Goal: Information Seeking & Learning: Learn about a topic

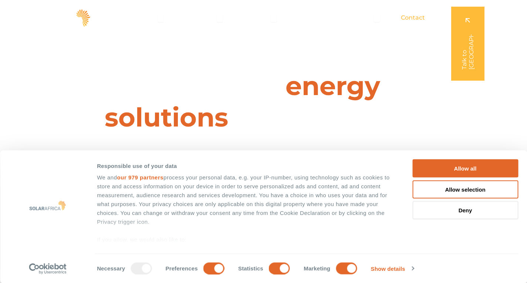
click at [410, 18] on span "Contact" at bounding box center [413, 17] width 24 height 9
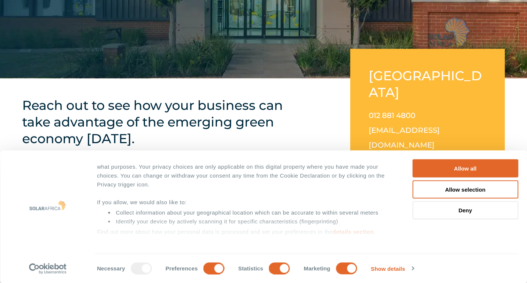
scroll to position [74, 0]
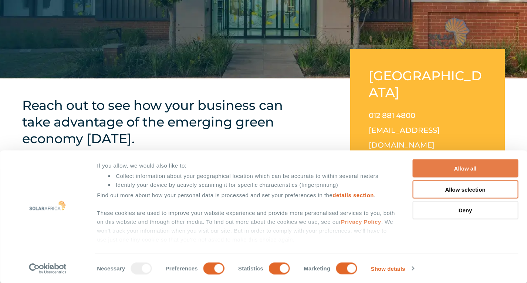
click at [461, 168] on button "Allow all" at bounding box center [465, 168] width 106 height 18
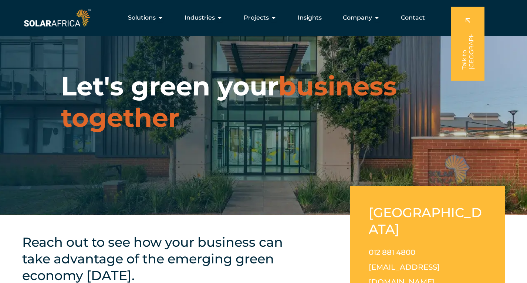
scroll to position [0, 0]
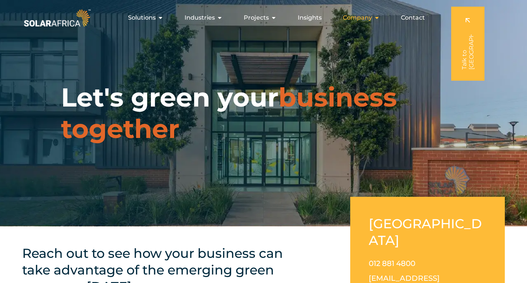
click at [374, 18] on icon "Menu" at bounding box center [377, 18] width 6 height 6
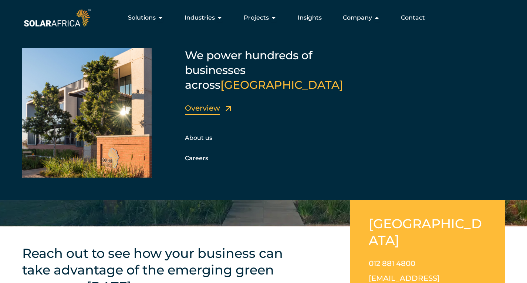
click at [207, 104] on link "Overview" at bounding box center [202, 108] width 35 height 9
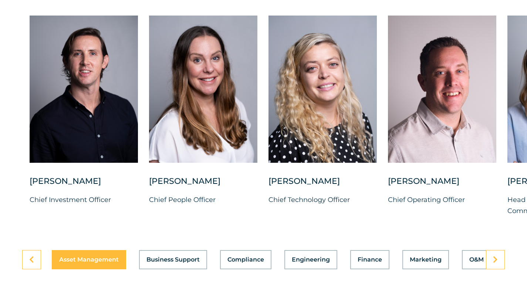
scroll to position [1923, 0]
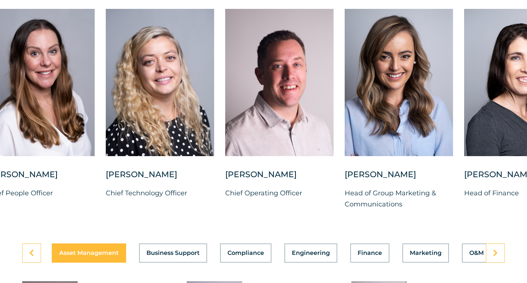
drag, startPoint x: 101, startPoint y: 100, endPoint x: -64, endPoint y: 91, distance: 165.2
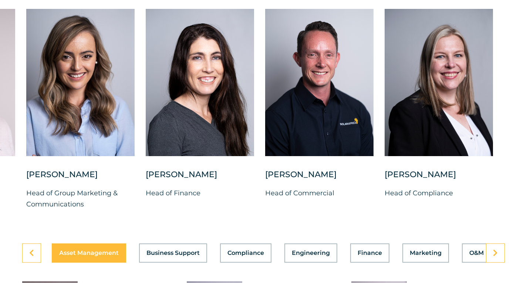
drag, startPoint x: 203, startPoint y: 130, endPoint x: -41, endPoint y: 116, distance: 244.1
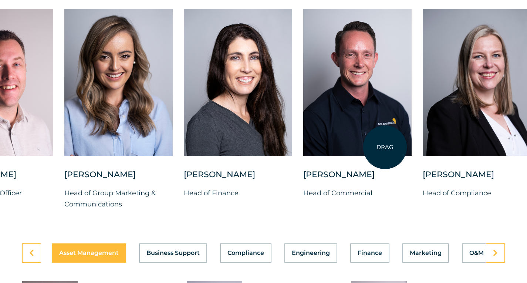
drag, startPoint x: 350, startPoint y: 129, endPoint x: 385, endPoint y: 147, distance: 39.2
click at [385, 147] on div at bounding box center [357, 82] width 108 height 147
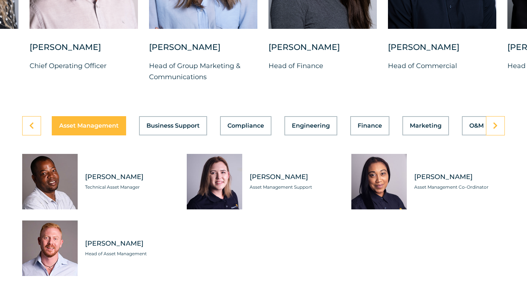
scroll to position [2071, 0]
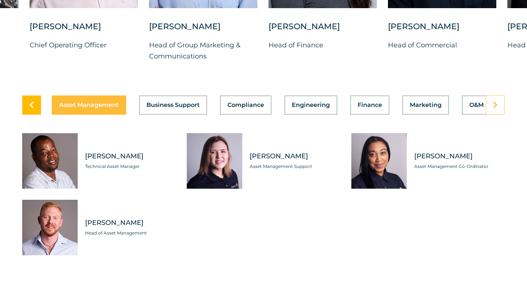
click at [27, 109] on link at bounding box center [31, 104] width 19 height 19
click at [31, 109] on icon at bounding box center [31, 104] width 5 height 7
click at [494, 109] on icon at bounding box center [495, 104] width 5 height 7
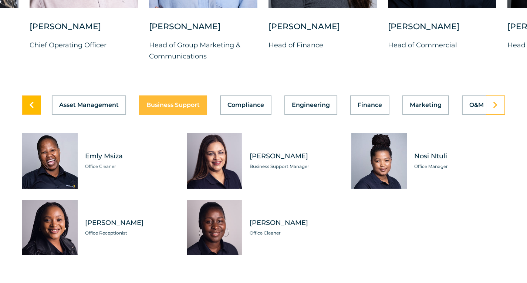
click at [30, 109] on icon at bounding box center [31, 104] width 5 height 7
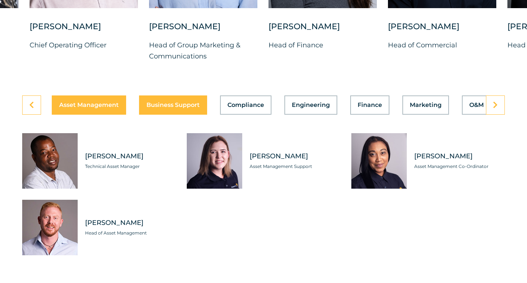
click at [188, 108] on span "Business Support" at bounding box center [172, 105] width 53 height 6
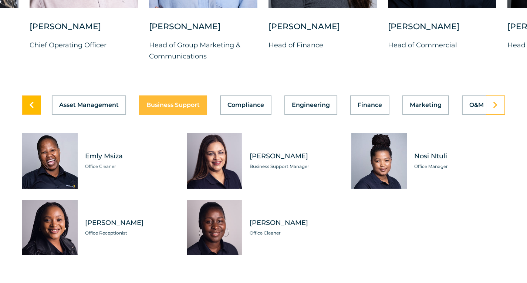
click at [30, 109] on icon at bounding box center [31, 104] width 5 height 7
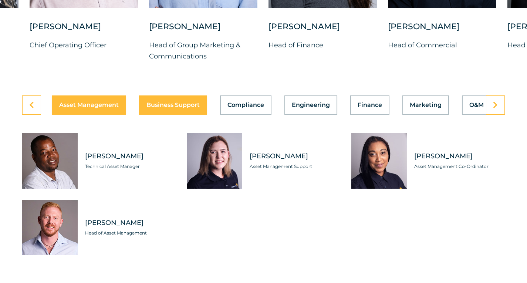
click at [158, 108] on span "Business Support" at bounding box center [172, 105] width 53 height 6
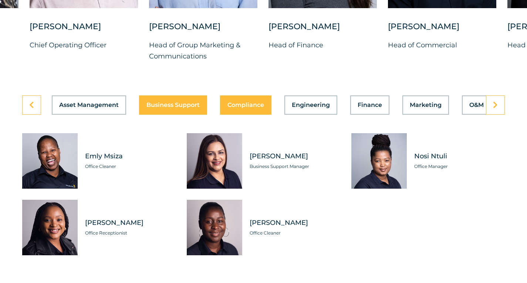
click at [250, 108] on span "Compliance" at bounding box center [245, 105] width 37 height 6
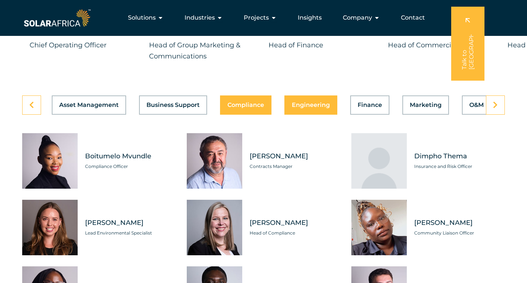
click at [300, 115] on button "Engineering" at bounding box center [310, 104] width 53 height 19
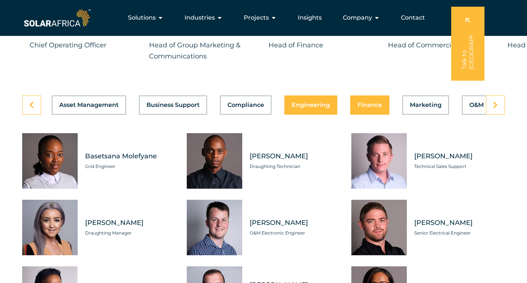
click at [377, 108] on span "Finance" at bounding box center [370, 105] width 24 height 6
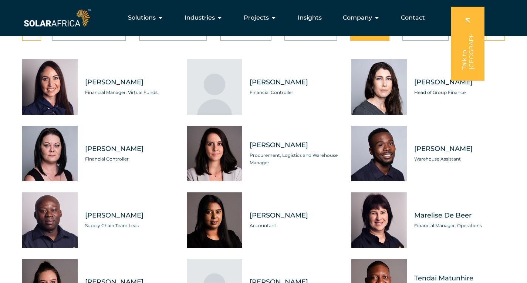
scroll to position [2108, 0]
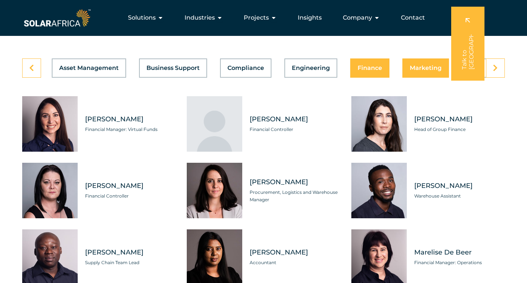
click at [418, 71] on span "Marketing" at bounding box center [426, 68] width 32 height 6
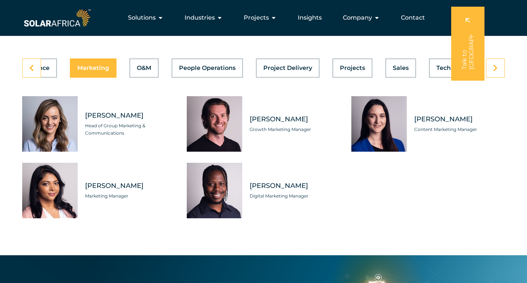
scroll to position [0, 335]
click at [437, 71] on span "Technology" at bounding box center [451, 68] width 35 height 6
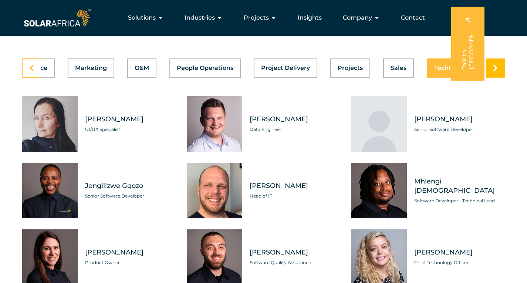
click at [489, 76] on link at bounding box center [495, 67] width 19 height 19
click at [492, 75] on link at bounding box center [495, 67] width 19 height 19
click at [493, 74] on link at bounding box center [495, 67] width 19 height 19
click at [498, 71] on link at bounding box center [495, 67] width 19 height 19
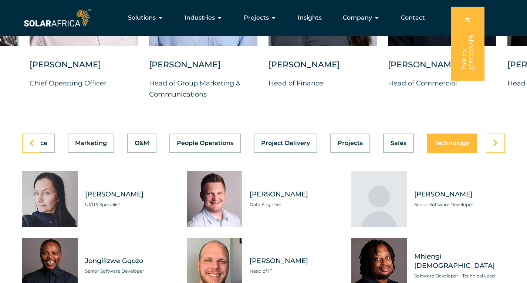
scroll to position [1960, 0]
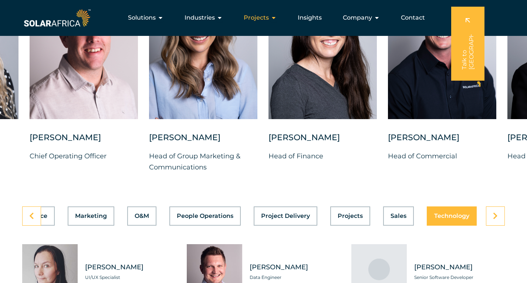
click at [262, 17] on span "Projects" at bounding box center [256, 17] width 25 height 9
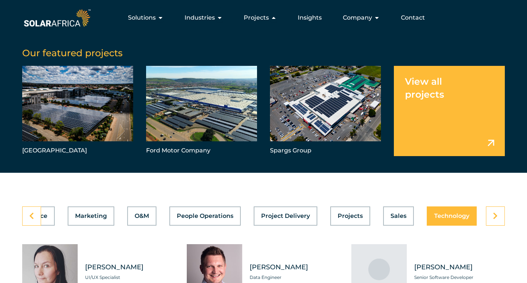
click at [416, 91] on link "Menu" at bounding box center [449, 111] width 111 height 90
click at [219, 17] on icon "Menu" at bounding box center [220, 18] width 6 height 6
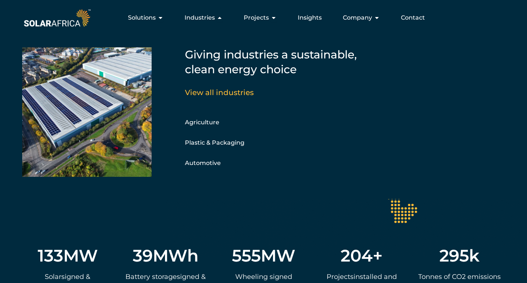
scroll to position [1257, 0]
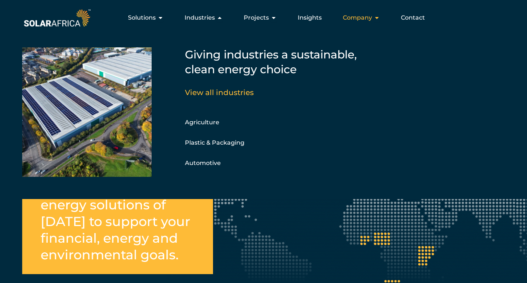
click at [375, 18] on icon "Menu" at bounding box center [377, 18] width 6 height 6
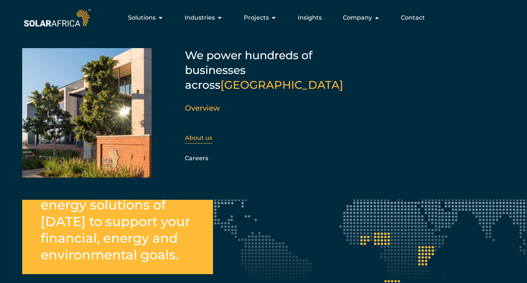
click at [211, 134] on link "About us" at bounding box center [198, 137] width 27 height 7
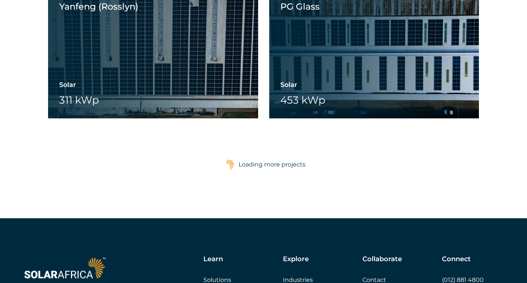
scroll to position [2293, 0]
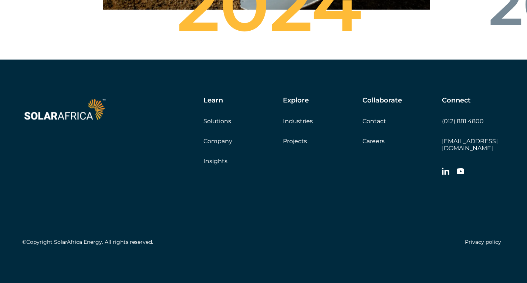
scroll to position [2688, 0]
